Goal: Check status: Check status

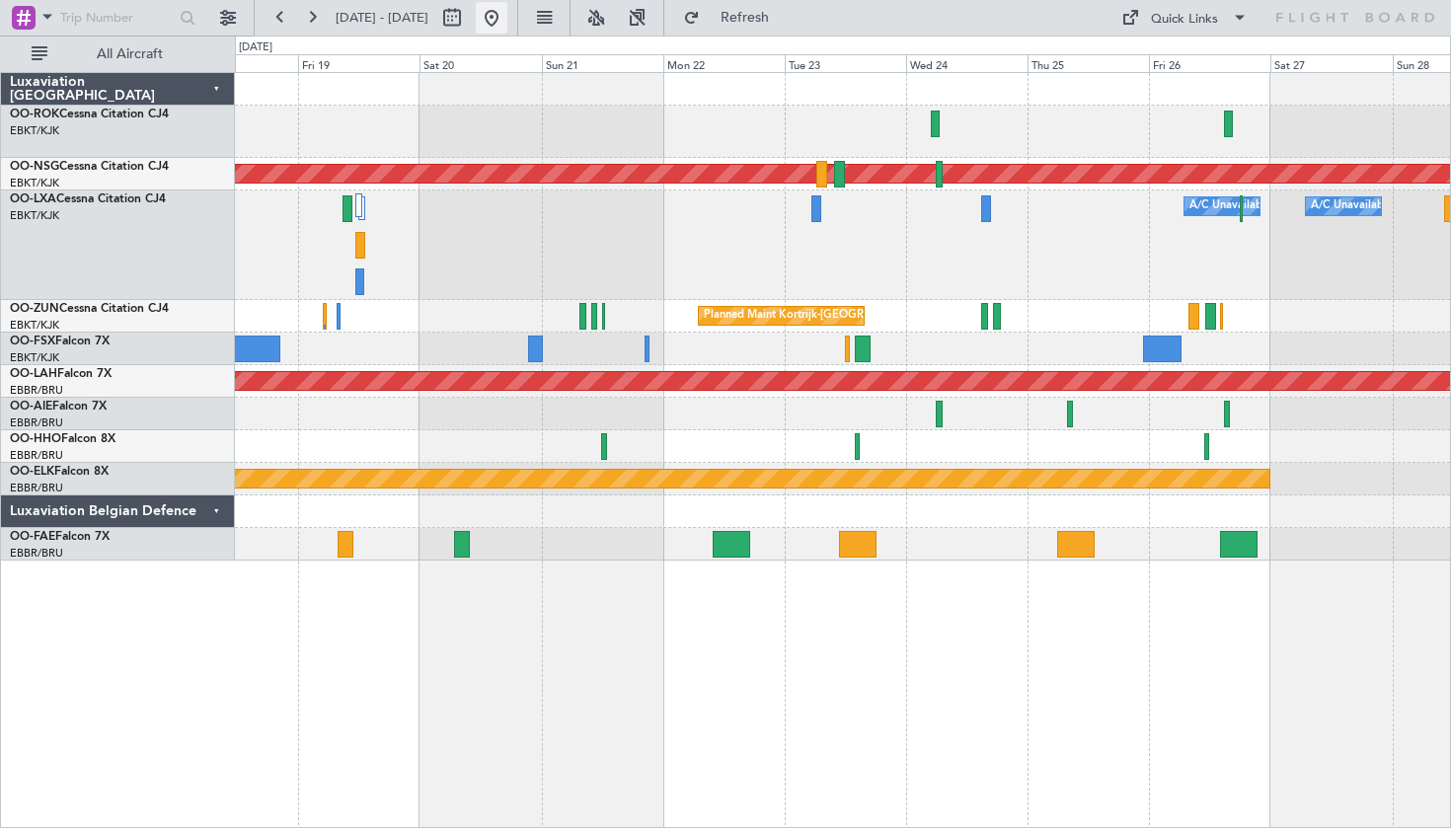
click at [507, 26] on button at bounding box center [492, 18] width 32 height 32
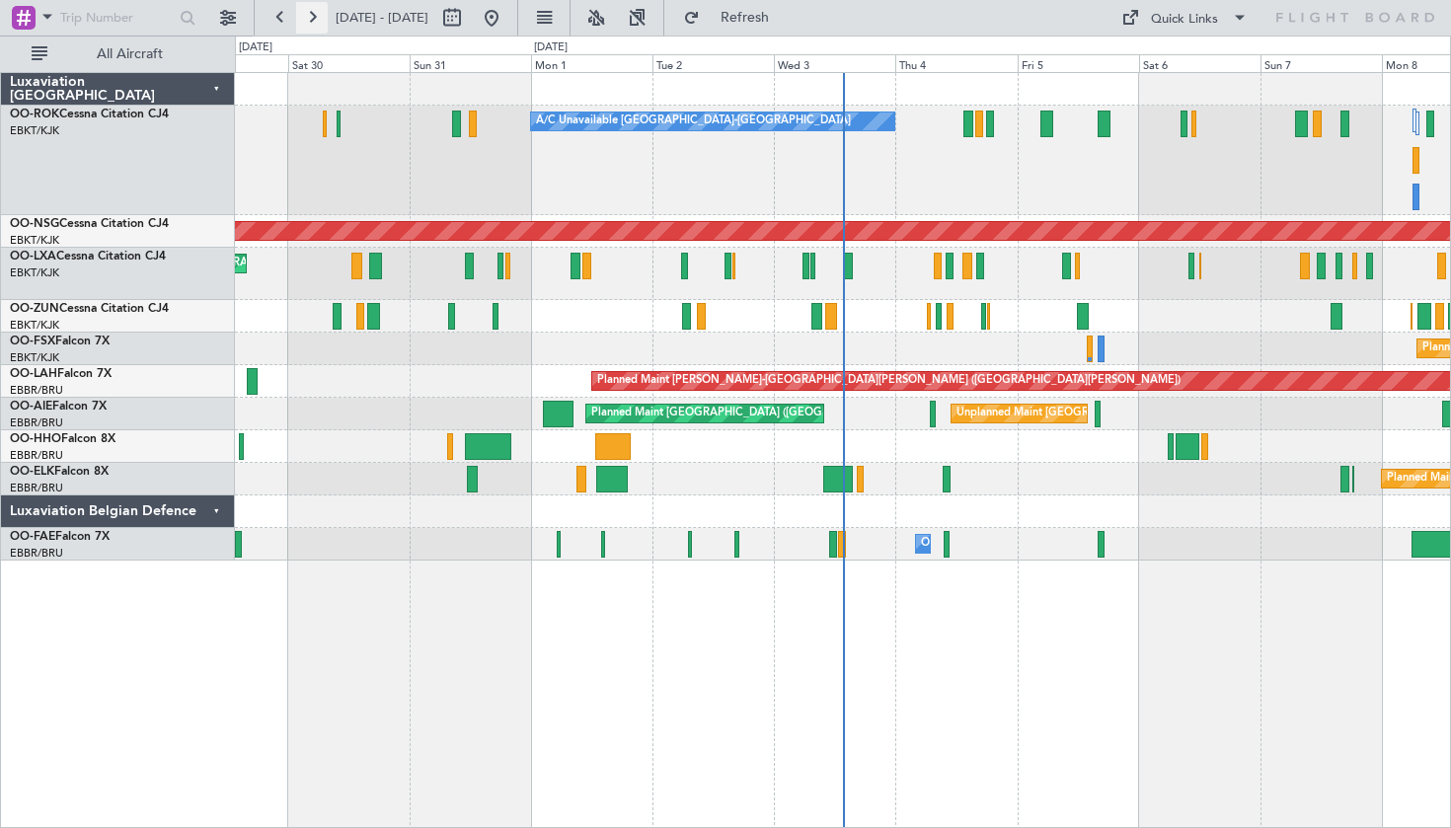
click at [315, 21] on button at bounding box center [312, 18] width 32 height 32
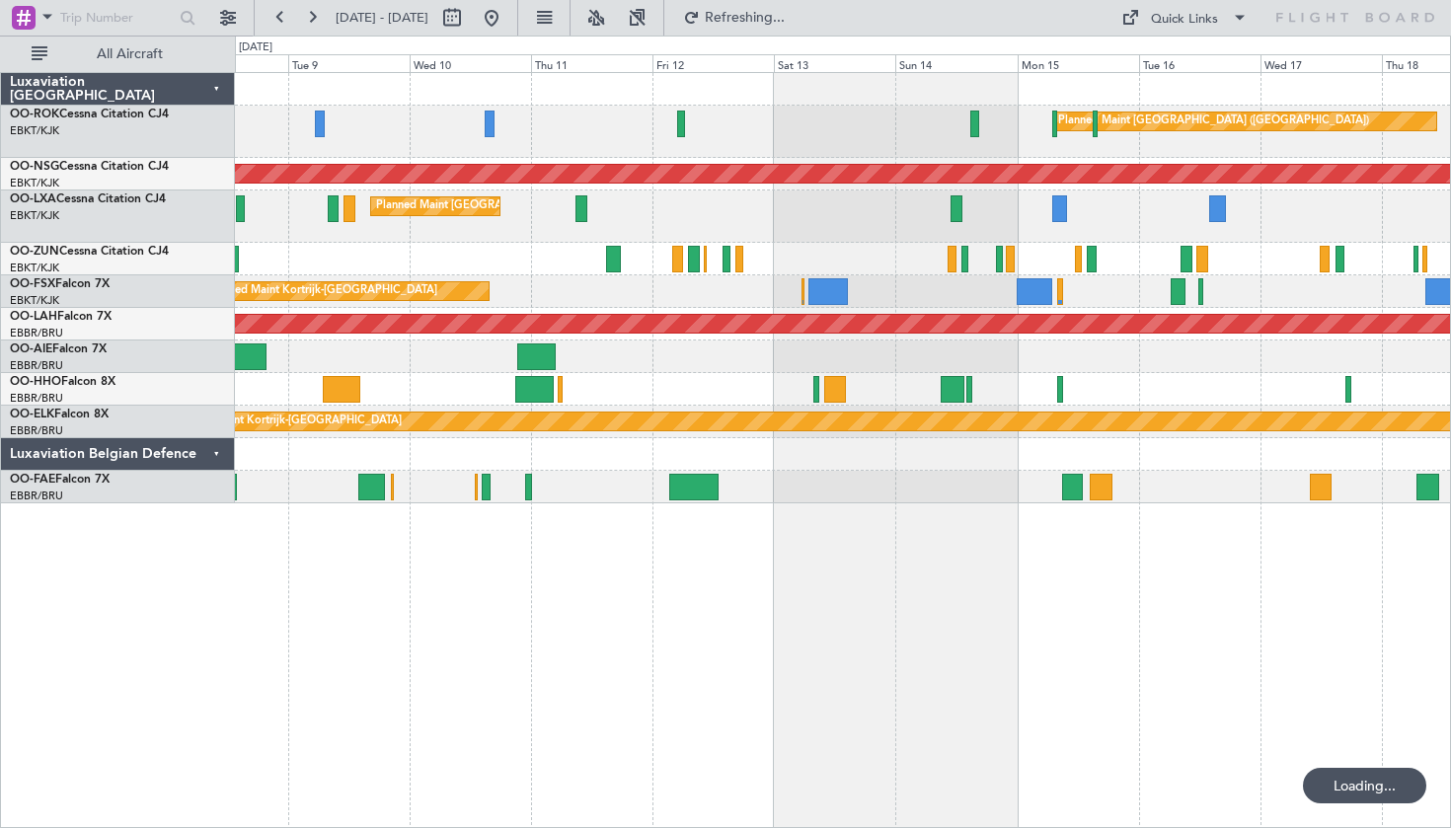
click at [34, 659] on div "Luxaviation [GEOGRAPHIC_DATA] OO-ROK Cessna Citation CJ4 EBKT/KJK [GEOGRAPHIC_D…" at bounding box center [118, 450] width 234 height 756
click at [338, 683] on div "Planned Maint [GEOGRAPHIC_DATA] ([GEOGRAPHIC_DATA]) Planned Maint [GEOGRAPHIC_D…" at bounding box center [843, 450] width 1216 height 756
click at [686, 672] on div "Planned Maint [GEOGRAPHIC_DATA] ([GEOGRAPHIC_DATA]) Planned Maint [GEOGRAPHIC_D…" at bounding box center [843, 450] width 1216 height 756
click at [693, 676] on div "Planned Maint [GEOGRAPHIC_DATA] ([GEOGRAPHIC_DATA]) Planned Maint [GEOGRAPHIC_D…" at bounding box center [843, 450] width 1216 height 756
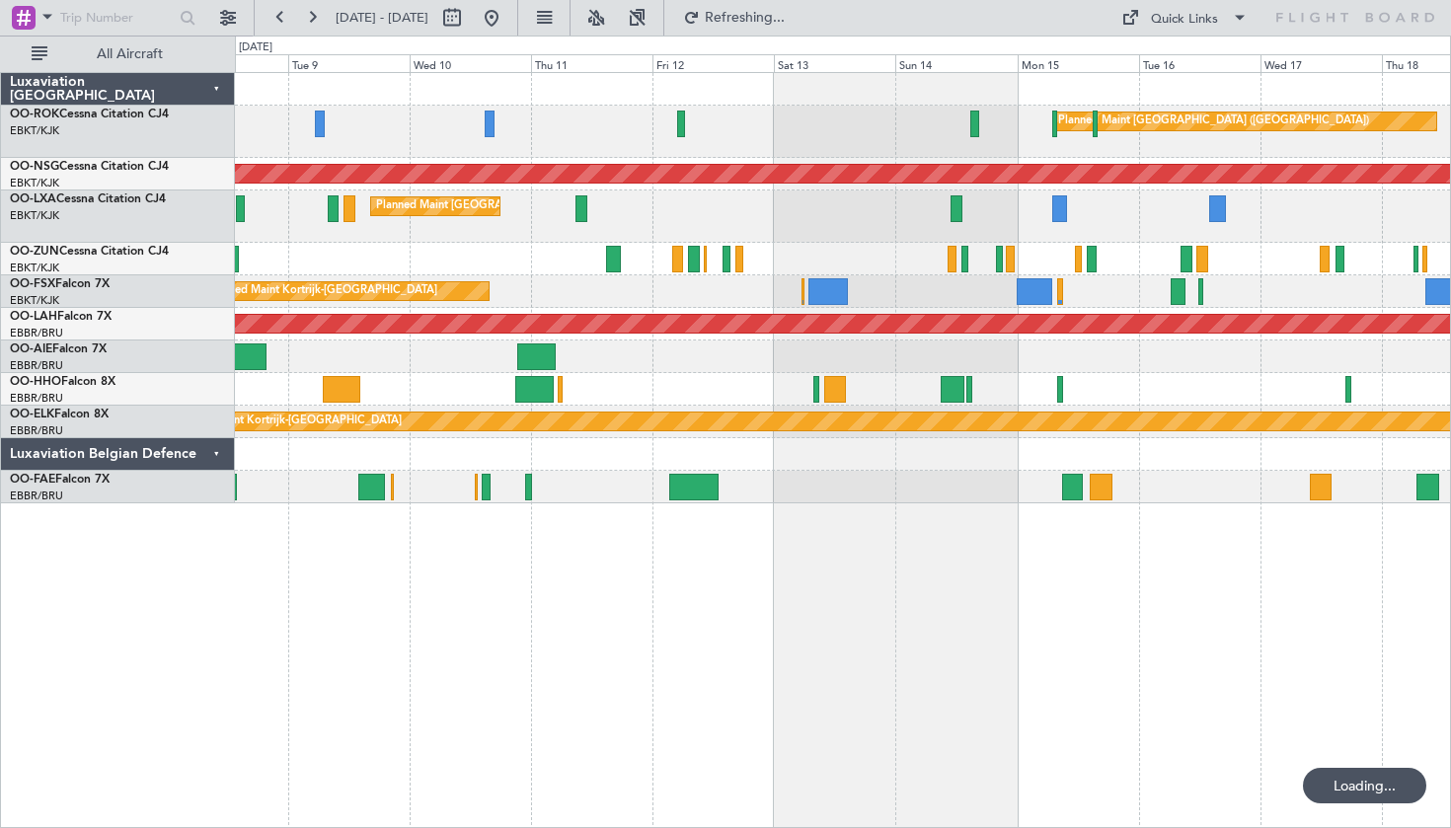
click at [709, 670] on div "Planned Maint [GEOGRAPHIC_DATA] ([GEOGRAPHIC_DATA]) Planned Maint [GEOGRAPHIC_D…" at bounding box center [843, 450] width 1216 height 756
click at [703, 695] on div "Planned Maint [GEOGRAPHIC_DATA] ([GEOGRAPHIC_DATA]) Planned Maint [GEOGRAPHIC_D…" at bounding box center [843, 450] width 1216 height 756
click at [702, 696] on div "Planned Maint [GEOGRAPHIC_DATA] ([GEOGRAPHIC_DATA]) Planned Maint [GEOGRAPHIC_D…" at bounding box center [843, 450] width 1216 height 756
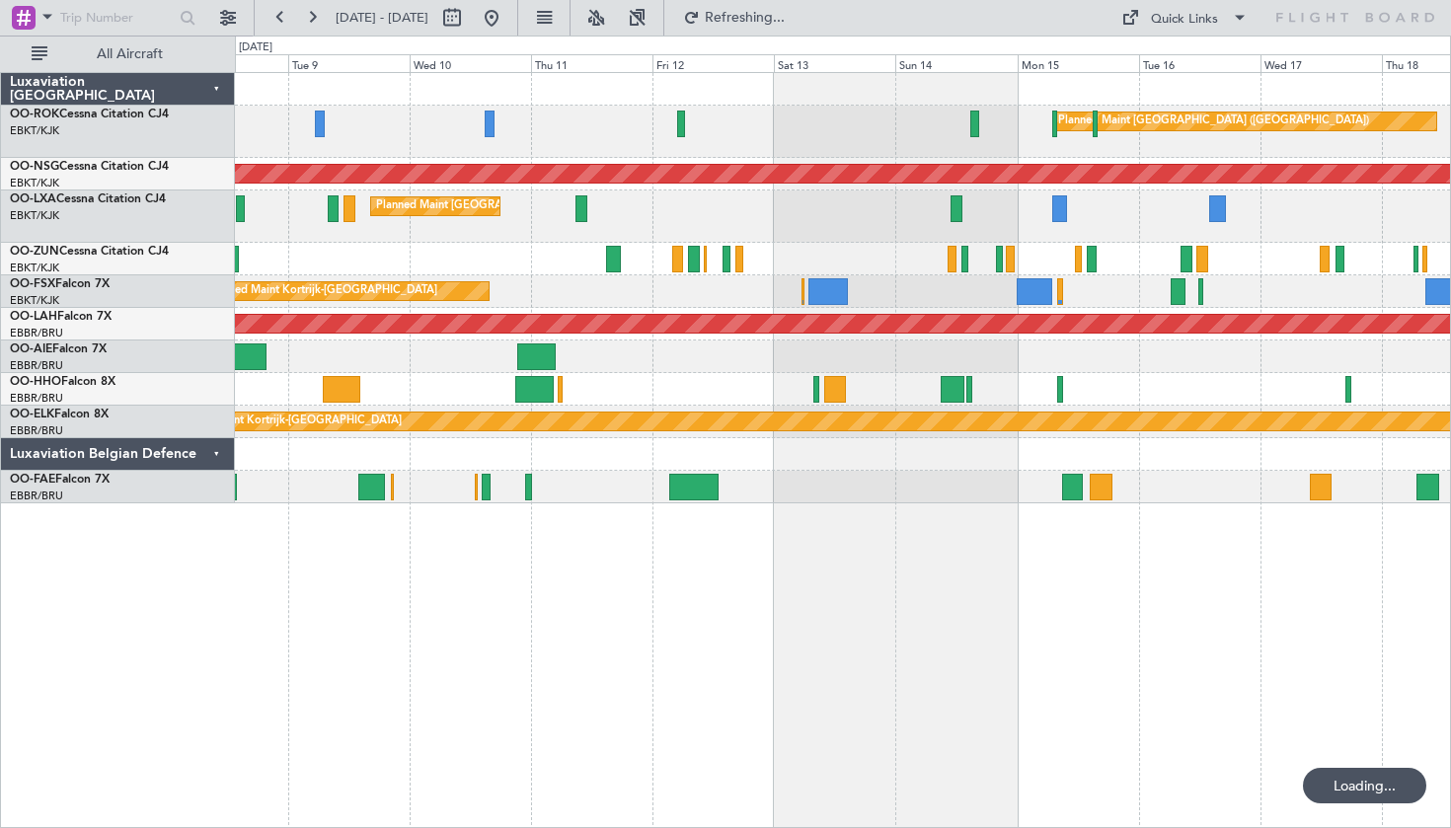
click at [163, 665] on div "Luxaviation [GEOGRAPHIC_DATA] OO-ROK Cessna Citation CJ4 EBKT/KJK [GEOGRAPHIC_D…" at bounding box center [118, 450] width 234 height 756
click at [163, 666] on div "Luxaviation [GEOGRAPHIC_DATA] OO-ROK Cessna Citation CJ4 EBKT/KJK [GEOGRAPHIC_D…" at bounding box center [118, 450] width 234 height 756
click at [164, 667] on div "Luxaviation [GEOGRAPHIC_DATA] OO-ROK Cessna Citation CJ4 EBKT/KJK [GEOGRAPHIC_D…" at bounding box center [118, 450] width 234 height 756
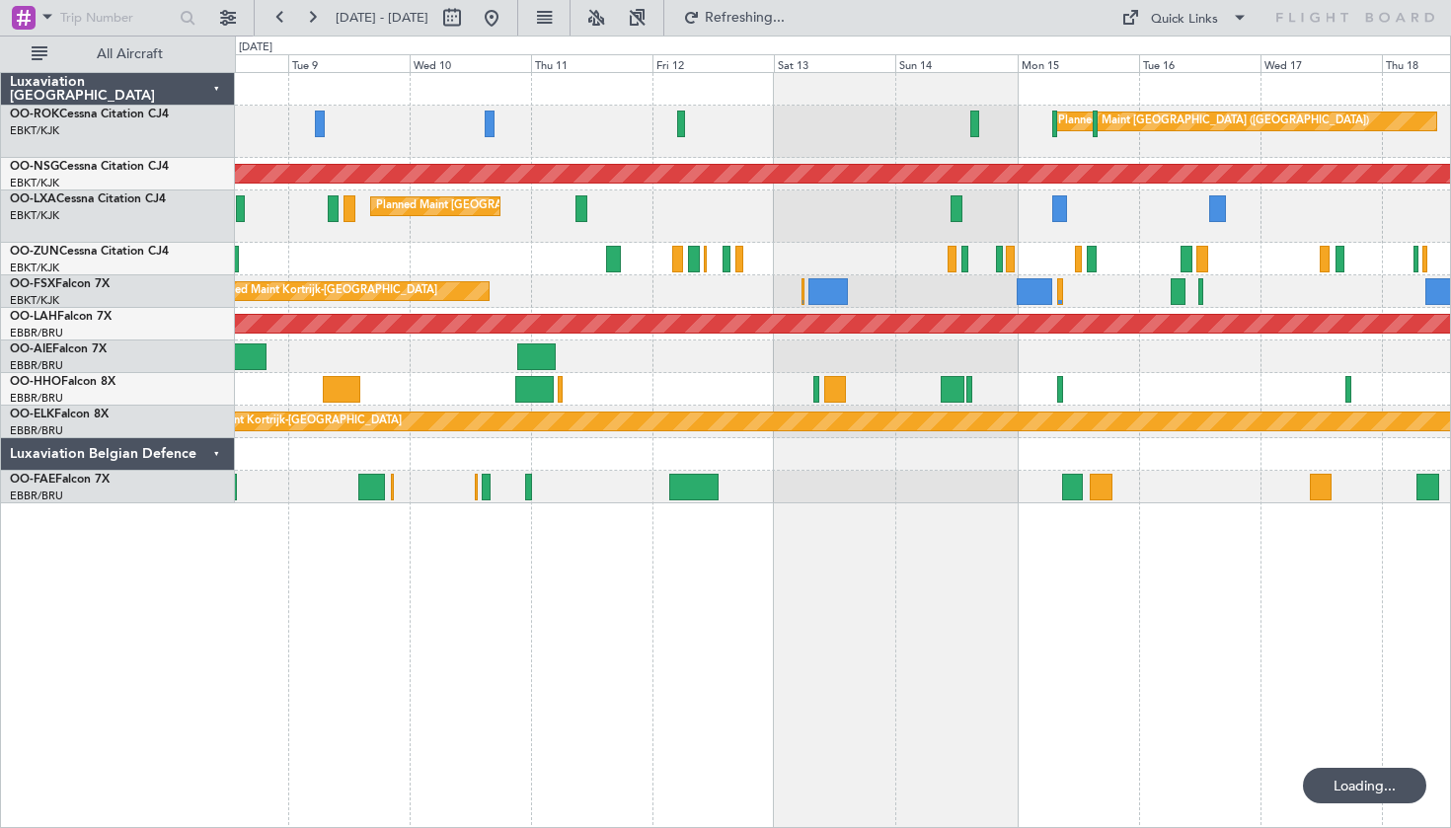
click at [164, 667] on div "Luxaviation [GEOGRAPHIC_DATA] OO-ROK Cessna Citation CJ4 EBKT/KJK [GEOGRAPHIC_D…" at bounding box center [118, 450] width 234 height 756
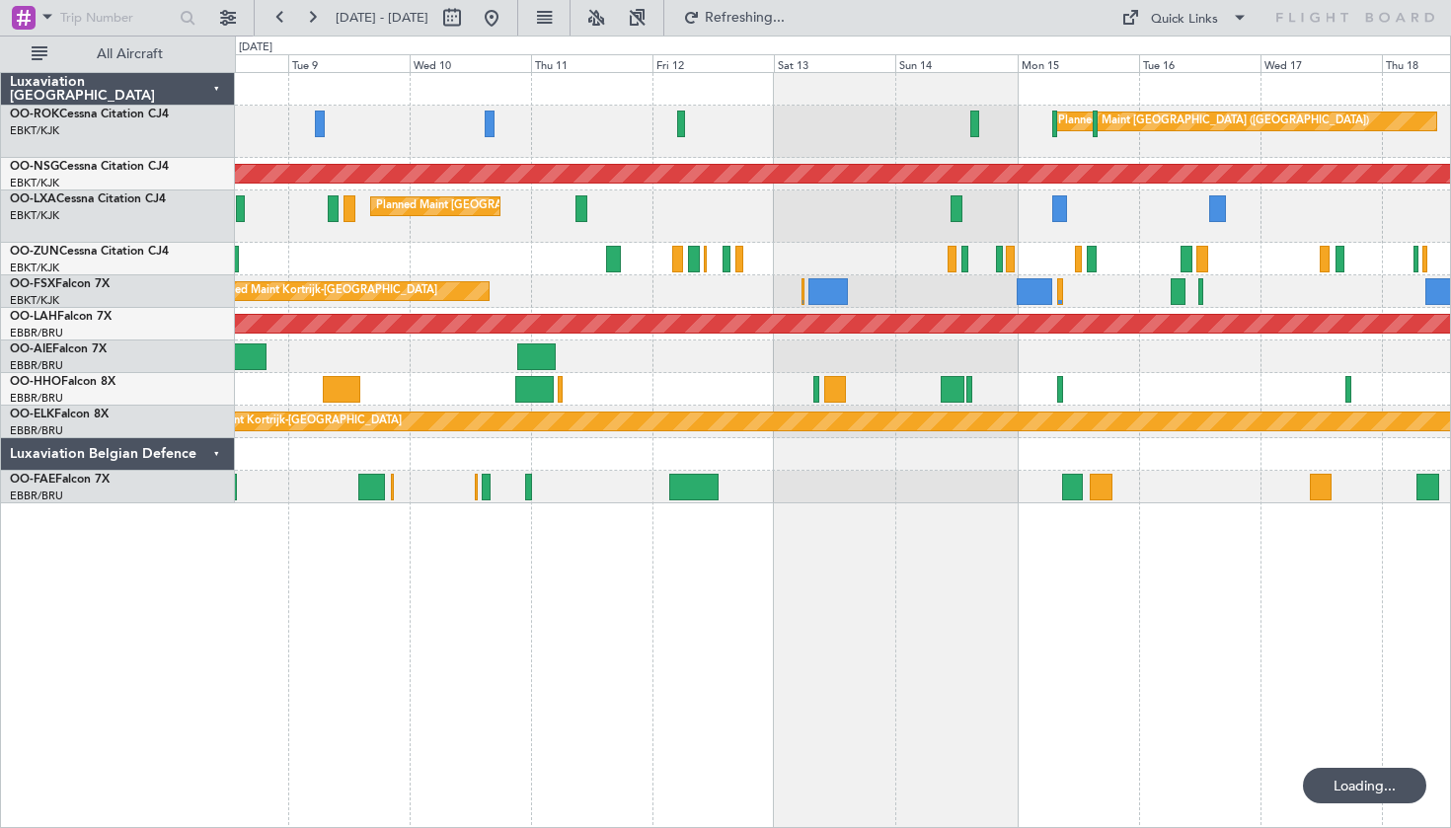
click at [164, 667] on div "Luxaviation [GEOGRAPHIC_DATA] OO-ROK Cessna Citation CJ4 EBKT/KJK [GEOGRAPHIC_D…" at bounding box center [118, 450] width 234 height 756
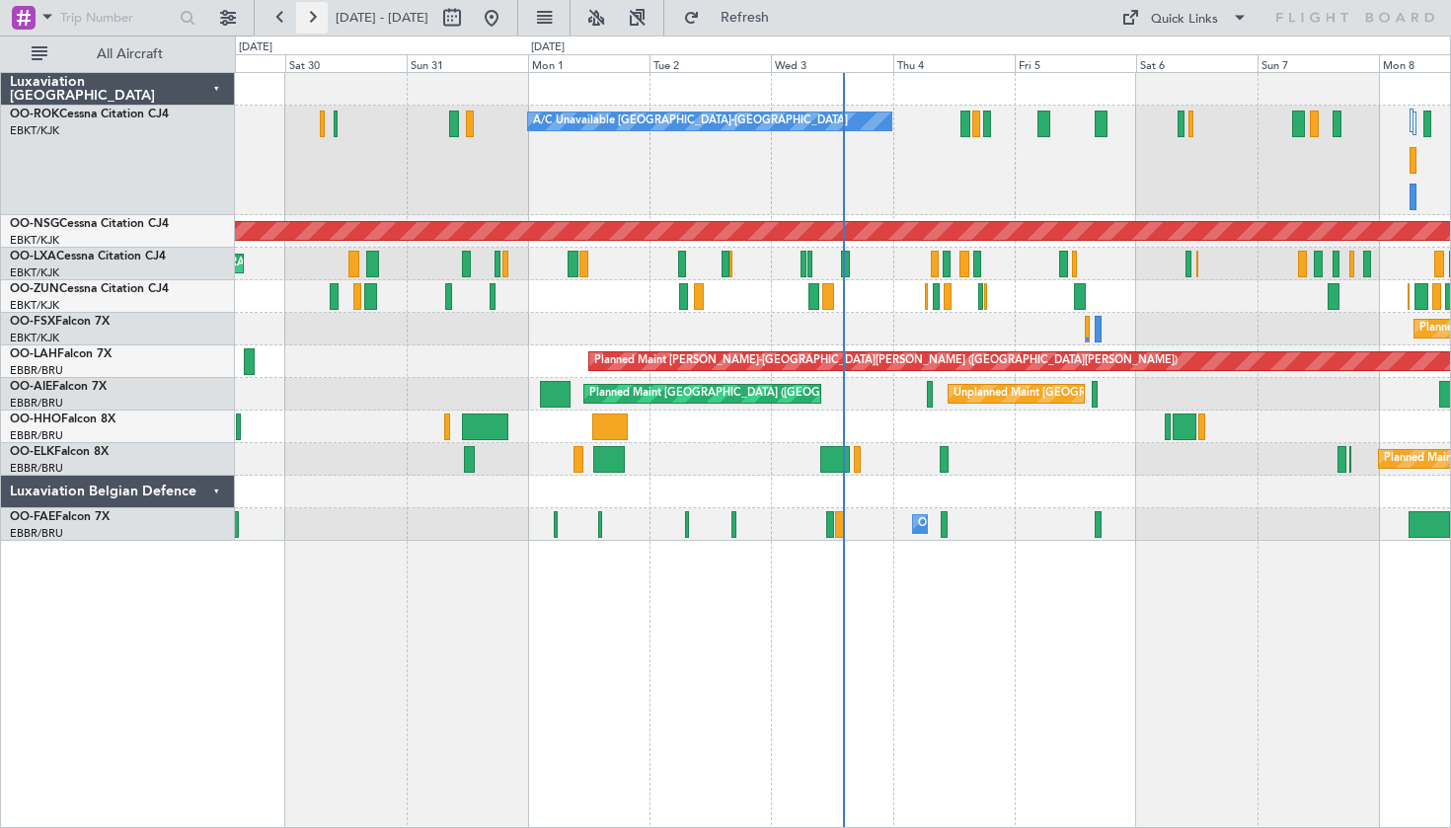
click at [300, 13] on button at bounding box center [312, 18] width 32 height 32
